Goal: Book appointment/travel/reservation

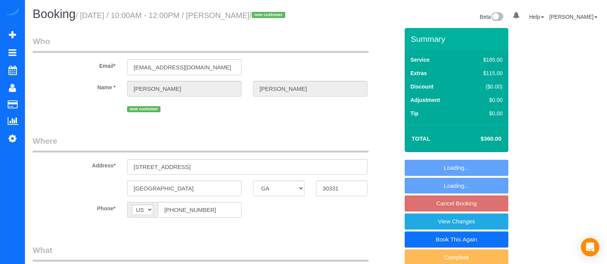
select select "GA"
select select "number:3"
select select "number:6"
select select "2"
select select "object:743"
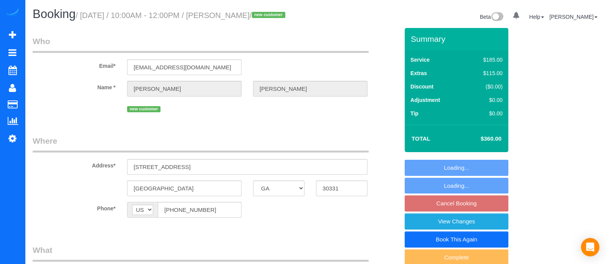
select select "spot2"
select select "object:752"
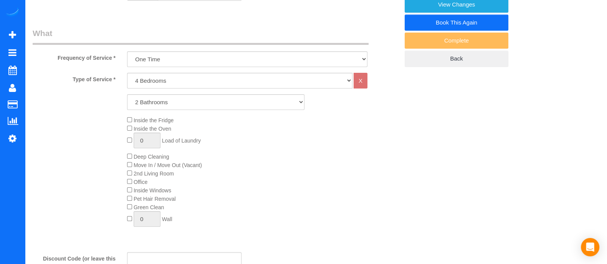
select select "2"
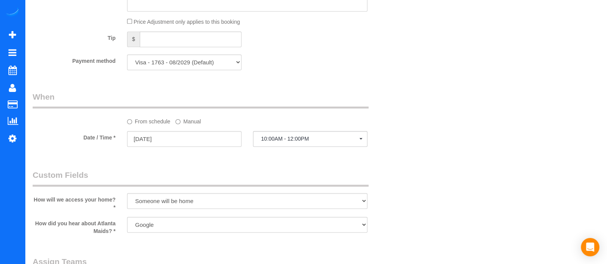
scroll to position [544, 0]
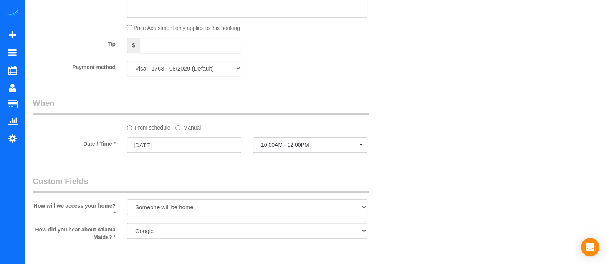
click at [183, 132] on label "Manual" at bounding box center [187, 126] width 25 height 10
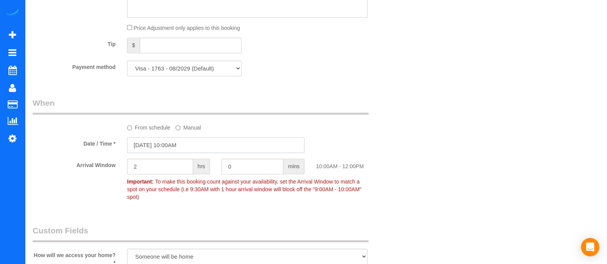
click at [179, 151] on input "[DATE] 10:00AM" at bounding box center [215, 145] width 177 height 16
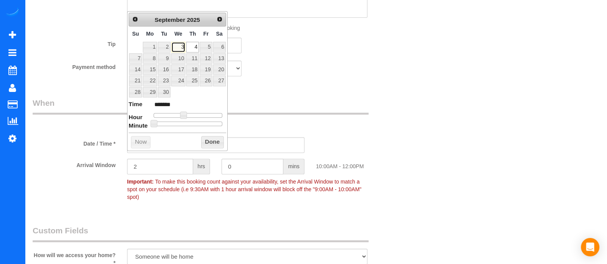
click at [182, 49] on link "3" at bounding box center [178, 47] width 15 height 10
type input "[DATE] 11:00AM"
type input "*******"
click at [186, 114] on span at bounding box center [186, 115] width 7 height 7
type input "[DATE] 11:05AM"
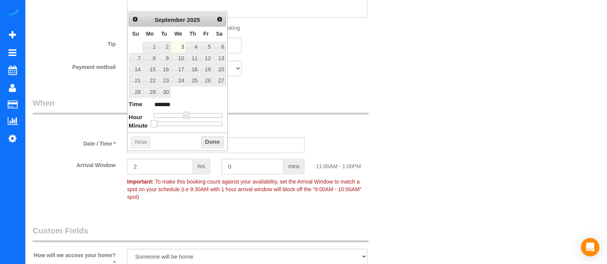
type input "*******"
type input "[DATE] 11:10AM"
type input "*******"
type input "[DATE] 11:15AM"
type input "*******"
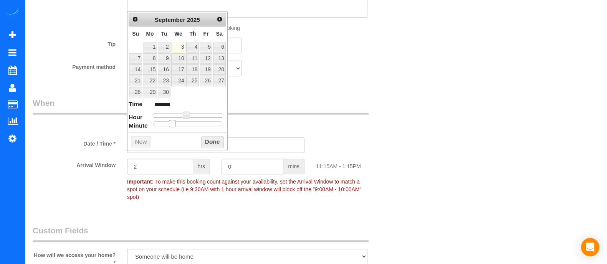
type input "[DATE] 11:20AM"
type input "*******"
type input "[DATE] 11:25AM"
type input "*******"
type input "[DATE] 11:30AM"
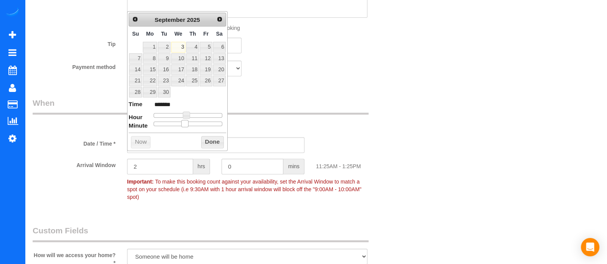
type input "*******"
drag, startPoint x: 154, startPoint y: 122, endPoint x: 189, endPoint y: 127, distance: 35.3
click at [189, 127] on div "Prev Next [DATE] Su Mo Tu We Th Fr Sa 1 2 3 4 5 6 7 8 9 10 11 12 13 14 15 16 17…" at bounding box center [177, 81] width 101 height 140
click at [152, 175] on input "2" at bounding box center [160, 167] width 66 height 16
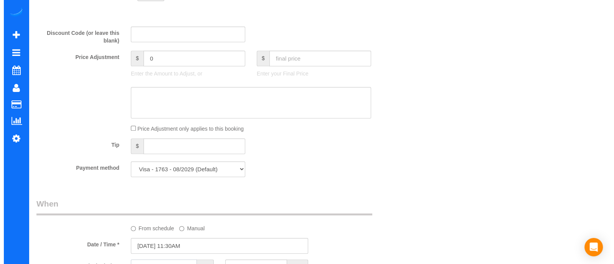
scroll to position [0, 0]
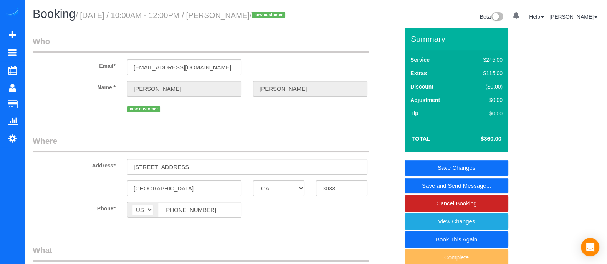
type input "1"
click at [445, 194] on link "Save and Send Message..." at bounding box center [457, 186] width 104 height 16
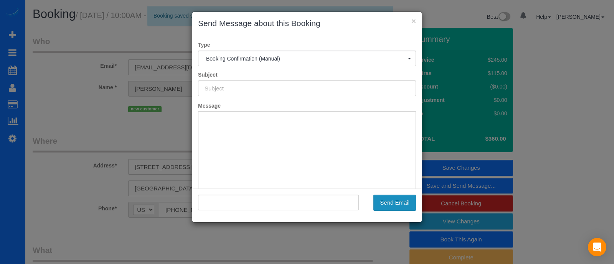
type input "Booking Confirmed!"
type input ""[PERSON_NAME]" <[EMAIL_ADDRESS][DOMAIN_NAME]>"
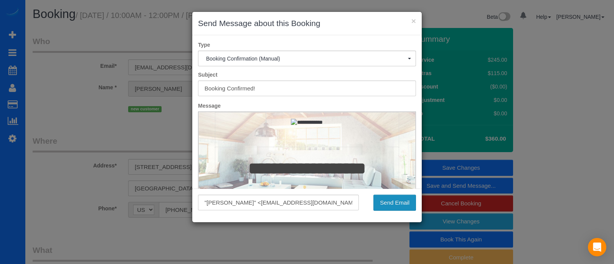
click at [390, 209] on button "Send Email" at bounding box center [395, 203] width 43 height 16
